Goal: Task Accomplishment & Management: Manage account settings

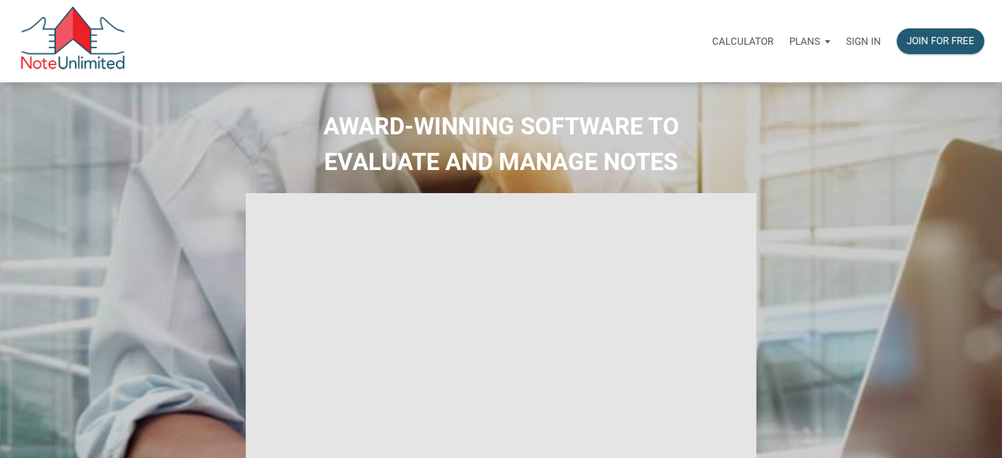
click at [524, 39] on p "Sign in" at bounding box center [863, 42] width 35 height 12
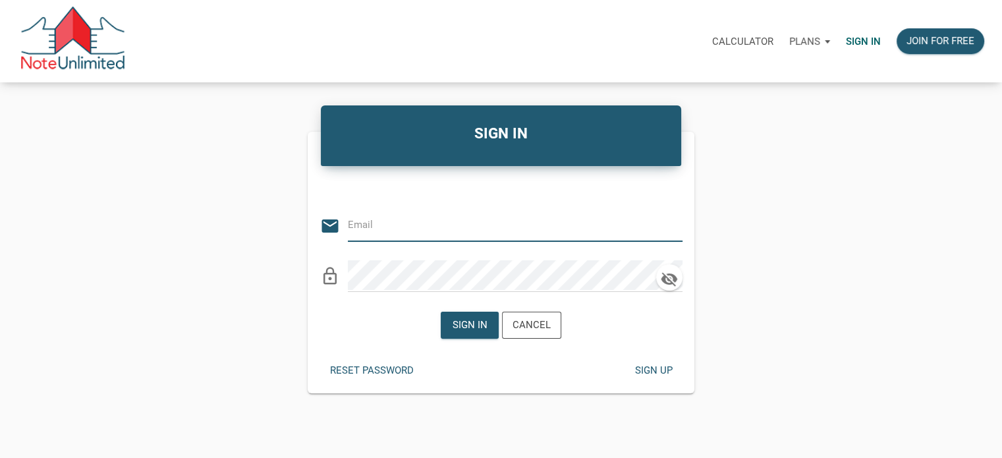
type input "[EMAIL_ADDRESS][DOMAIN_NAME]"
click at [488, 221] on div "Sign in" at bounding box center [469, 325] width 57 height 26
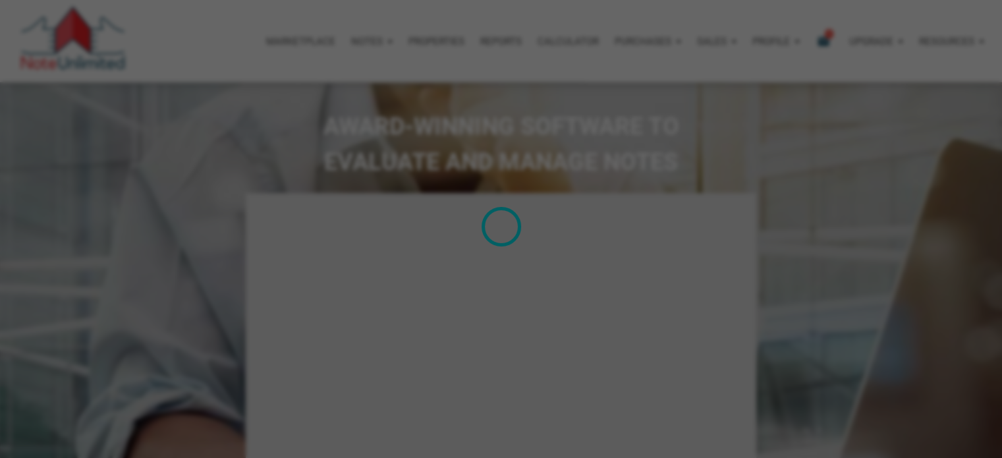
type input "Introduction to new features"
select select
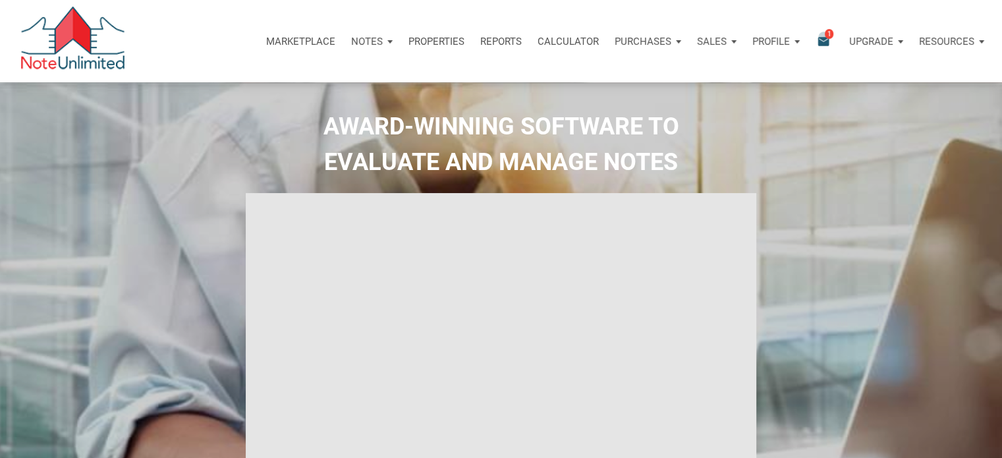
click at [524, 36] on icon "email" at bounding box center [824, 41] width 16 height 15
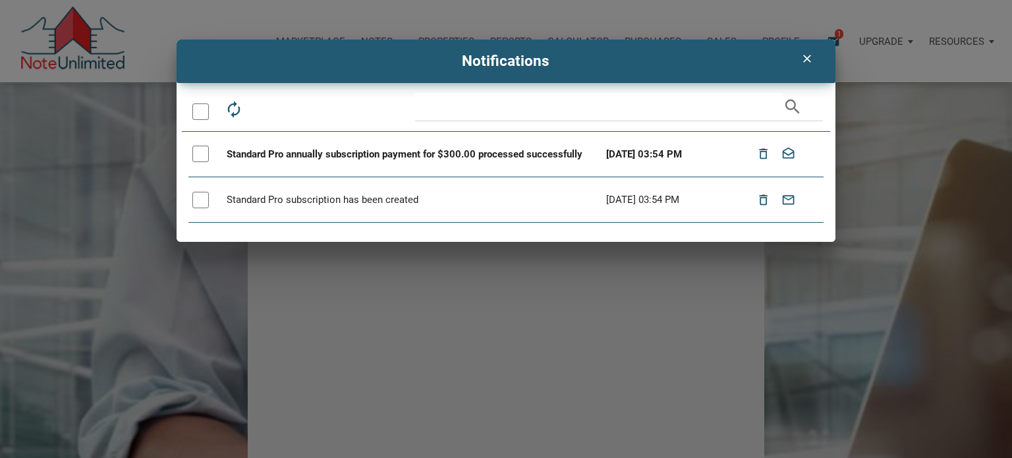
click at [524, 58] on icon "clear" at bounding box center [807, 58] width 16 height 13
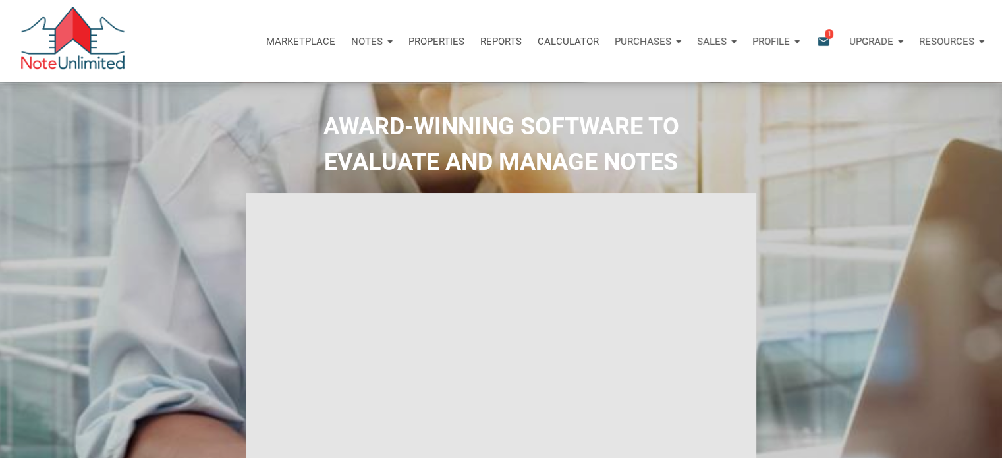
click at [524, 41] on p "Purchases" at bounding box center [643, 42] width 57 height 12
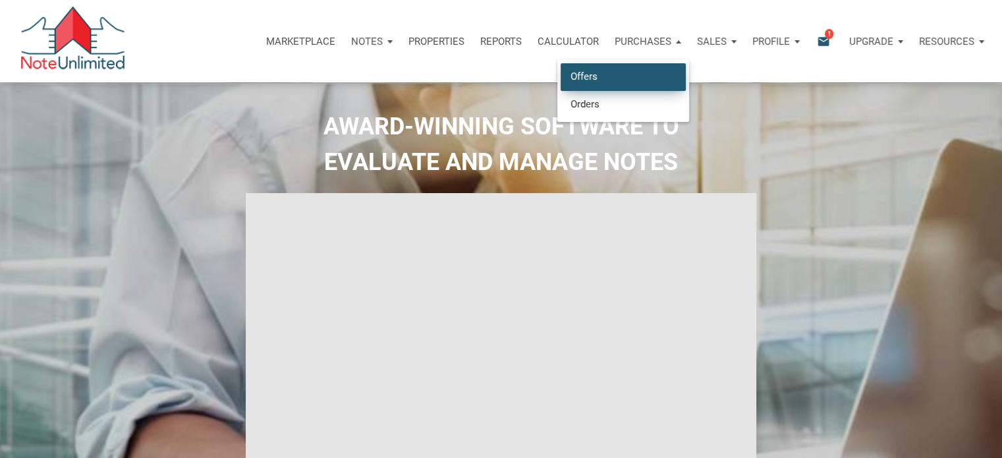
click at [524, 78] on link "Offers" at bounding box center [623, 76] width 125 height 27
